Goal: Transaction & Acquisition: Book appointment/travel/reservation

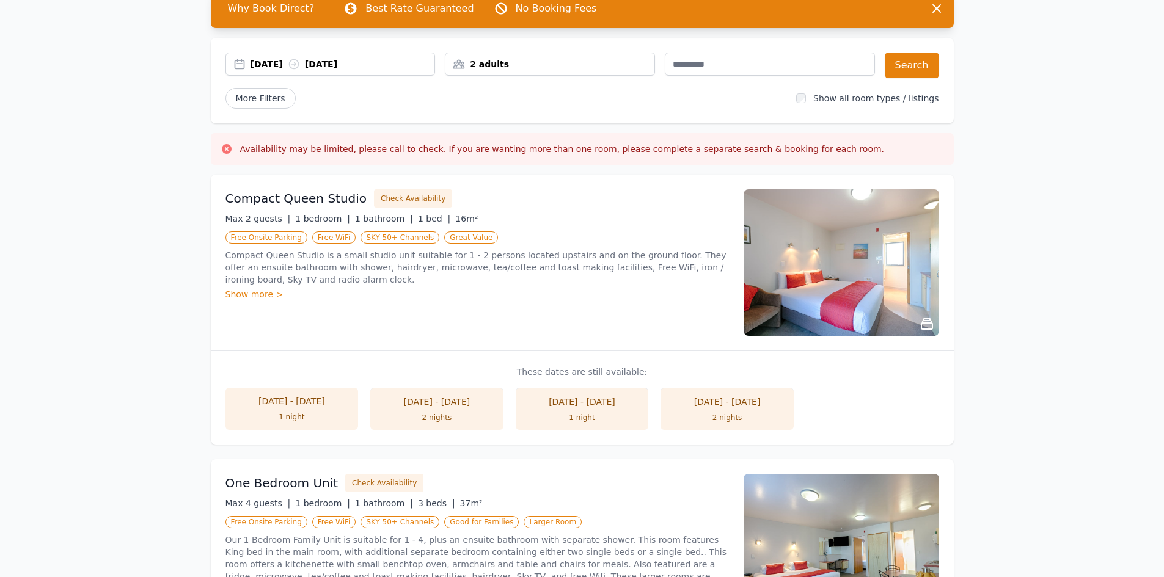
scroll to position [61, 0]
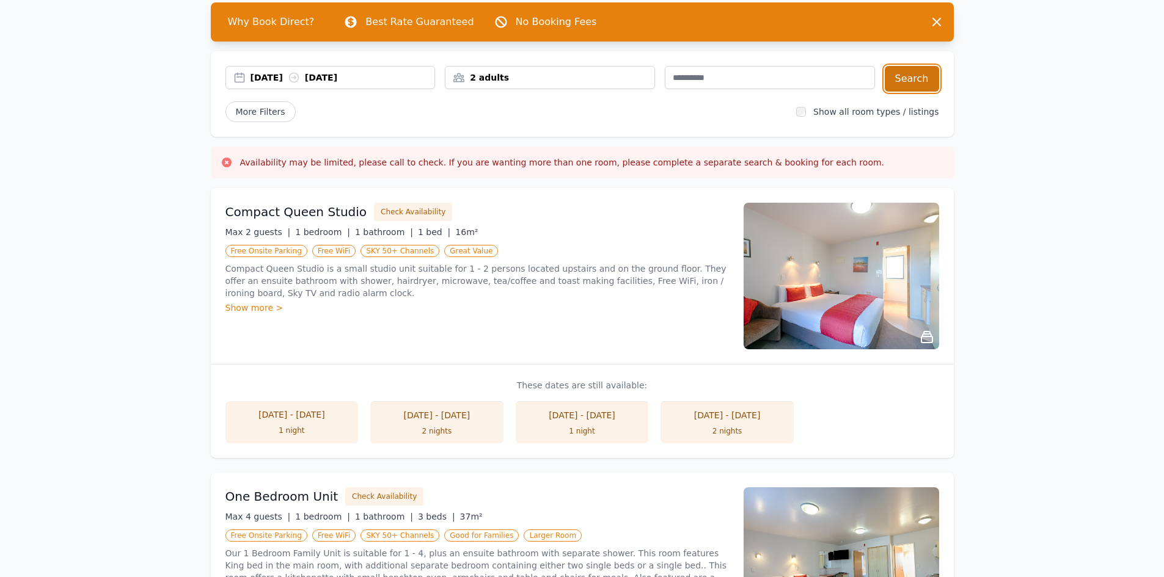
click at [922, 80] on button "Search" at bounding box center [911, 79] width 54 height 26
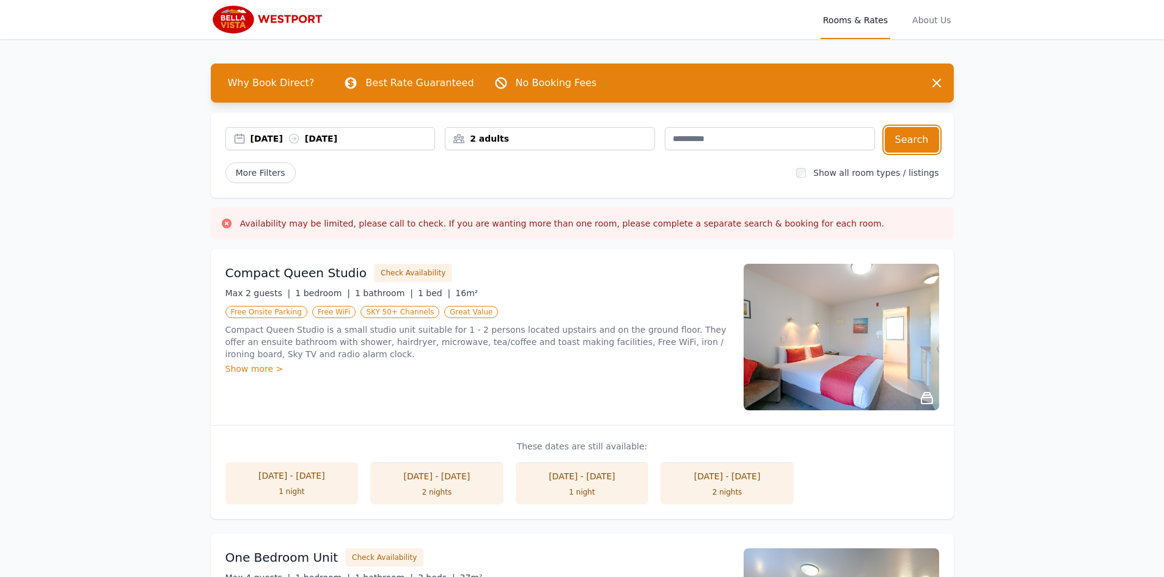
click at [600, 139] on div "2 adults" at bounding box center [549, 139] width 209 height 12
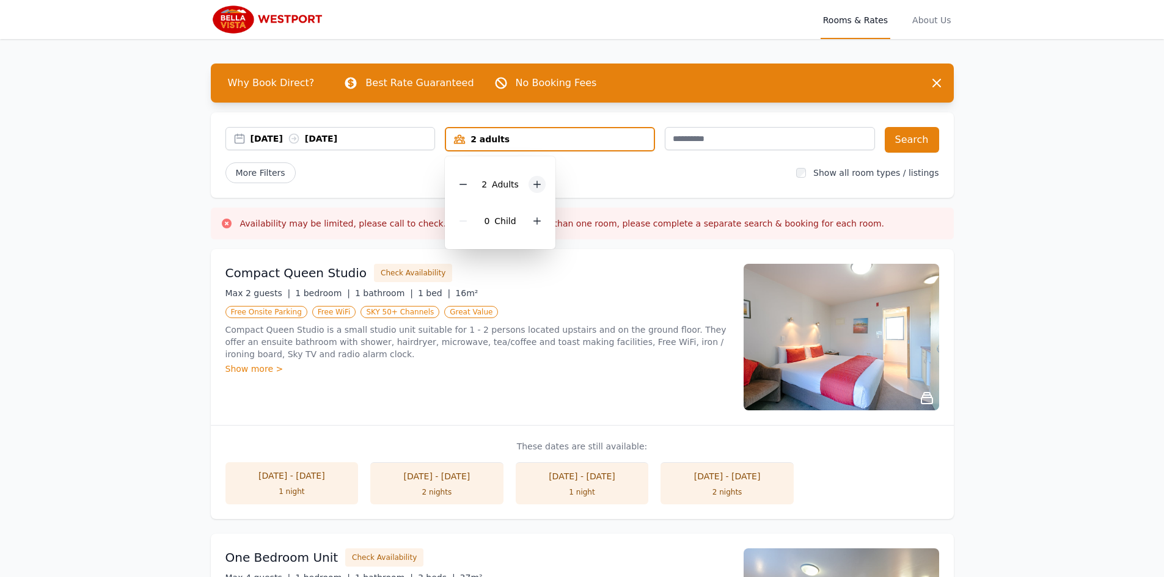
click at [539, 185] on icon at bounding box center [537, 185] width 10 height 10
click at [585, 177] on div "More Filters" at bounding box center [505, 172] width 561 height 21
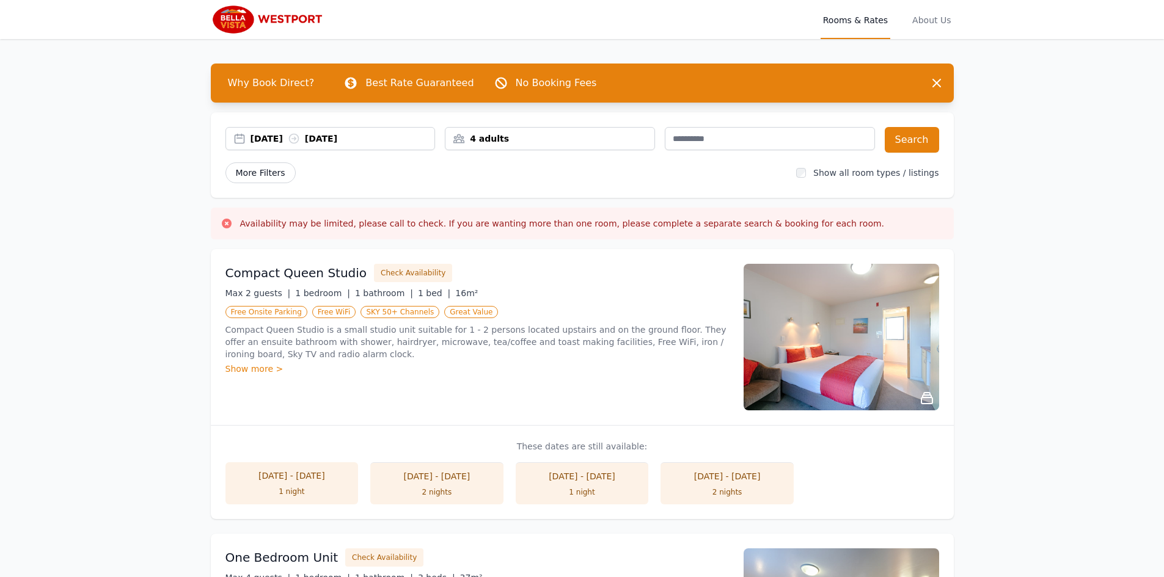
click at [262, 172] on span "More Filters" at bounding box center [260, 172] width 70 height 21
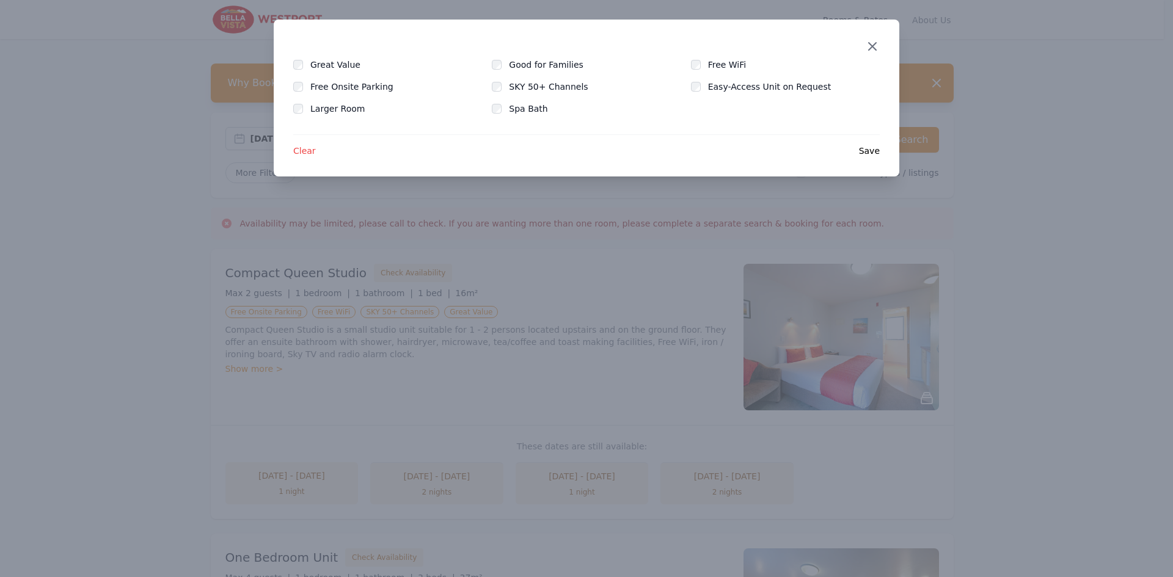
click at [871, 48] on icon "button" at bounding box center [872, 46] width 7 height 7
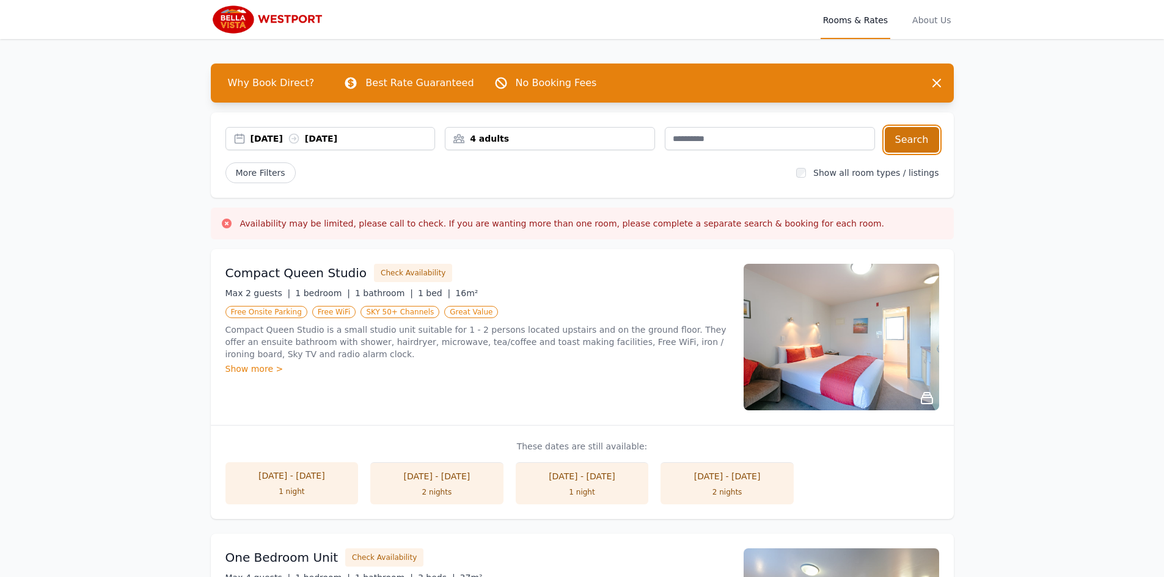
click at [922, 143] on button "Search" at bounding box center [911, 140] width 54 height 26
